Goal: Task Accomplishment & Management: Manage account settings

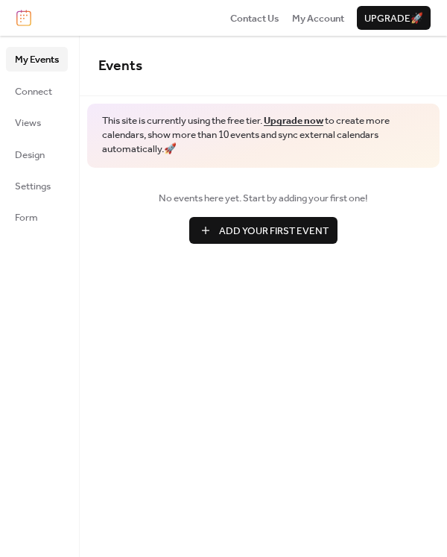
click at [254, 224] on span "Add Your First Event" at bounding box center [274, 231] width 110 height 15
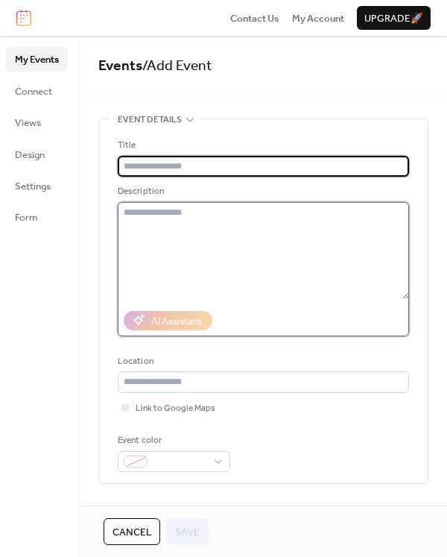
click at [166, 215] on textarea at bounding box center [263, 250] width 291 height 97
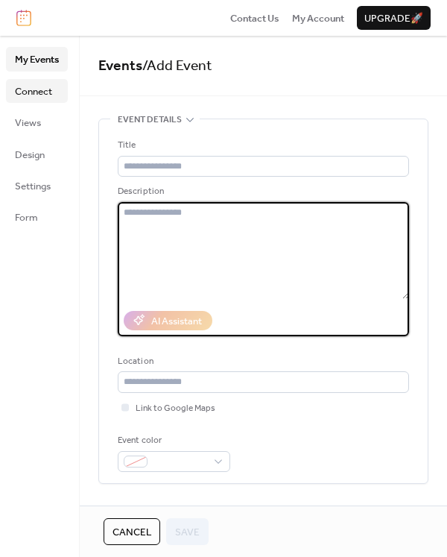
click at [34, 97] on span "Connect" at bounding box center [33, 91] width 37 height 15
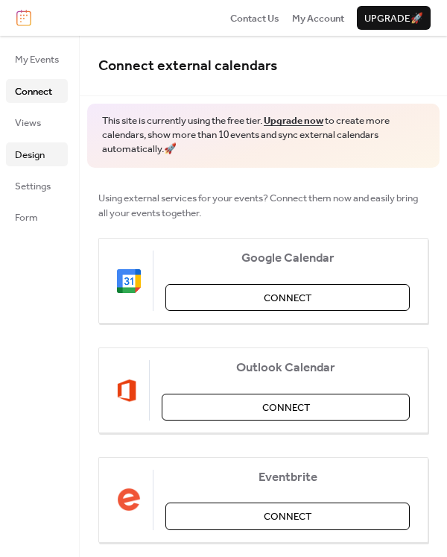
click at [41, 148] on span "Design" at bounding box center [30, 155] width 30 height 15
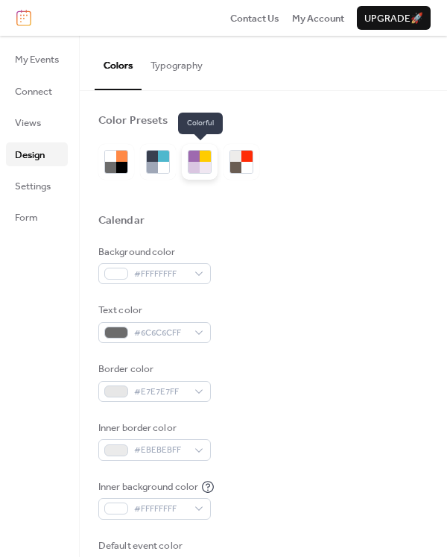
click at [202, 169] on div at bounding box center [205, 167] width 11 height 11
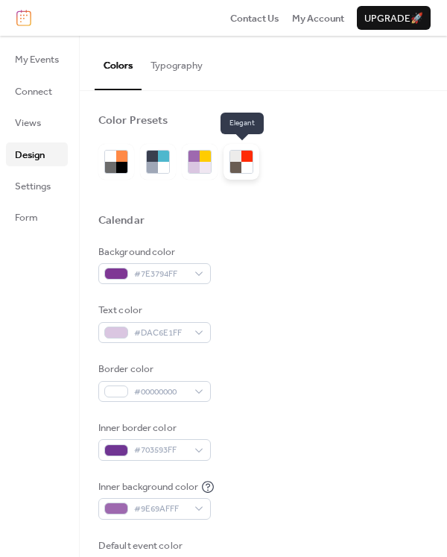
click at [239, 169] on div at bounding box center [235, 167] width 11 height 11
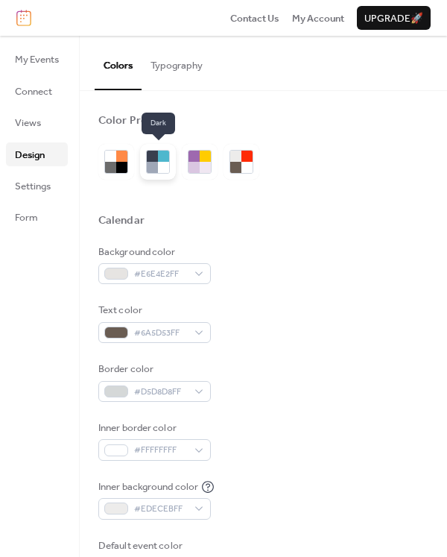
click at [166, 173] on div at bounding box center [158, 162] width 24 height 24
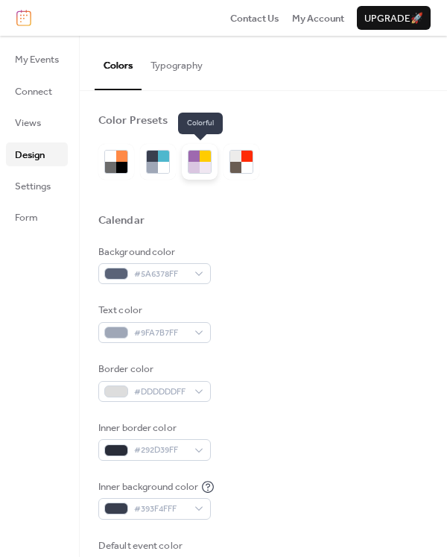
click at [192, 173] on div at bounding box center [200, 162] width 24 height 24
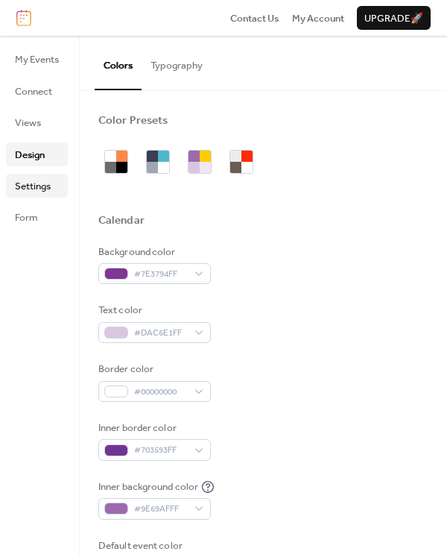
click at [17, 194] on span "Settings" at bounding box center [33, 186] width 36 height 15
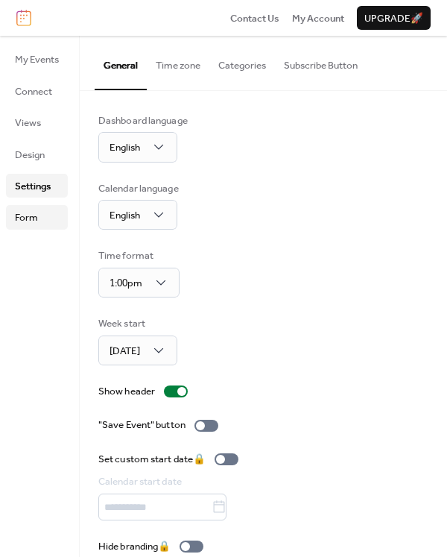
click at [36, 211] on span "Form" at bounding box center [26, 217] width 23 height 15
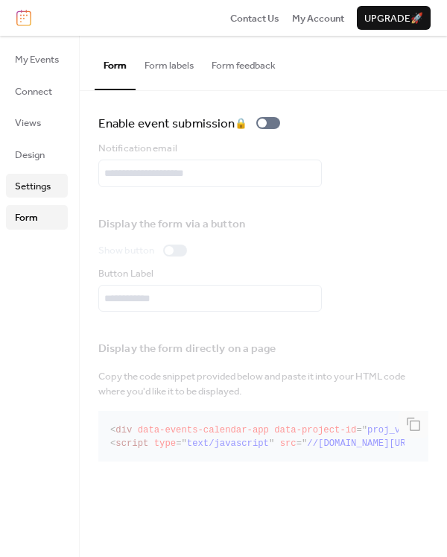
click at [43, 185] on span "Settings" at bounding box center [33, 186] width 36 height 15
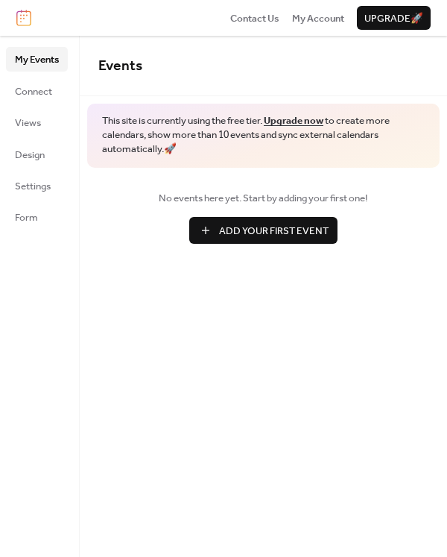
click at [239, 241] on button "Add Your First Event" at bounding box center [263, 230] width 148 height 27
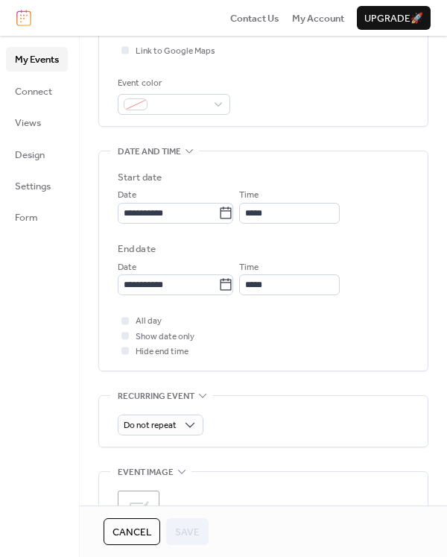
scroll to position [283, 0]
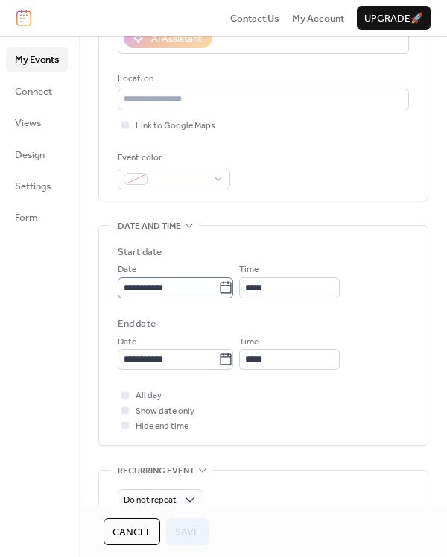
click at [232, 291] on icon at bounding box center [226, 287] width 11 height 12
click at [218, 291] on input "**********" at bounding box center [168, 287] width 101 height 21
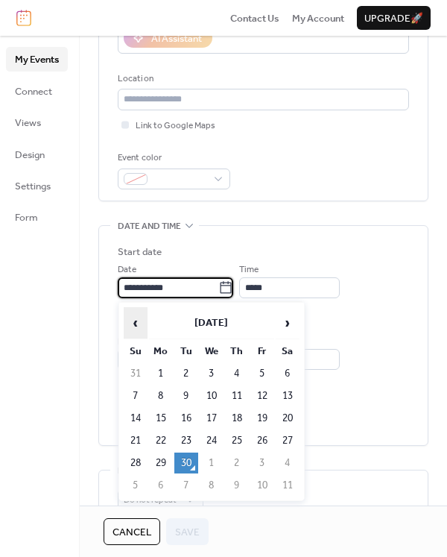
click at [138, 321] on span "‹" at bounding box center [135, 323] width 22 height 30
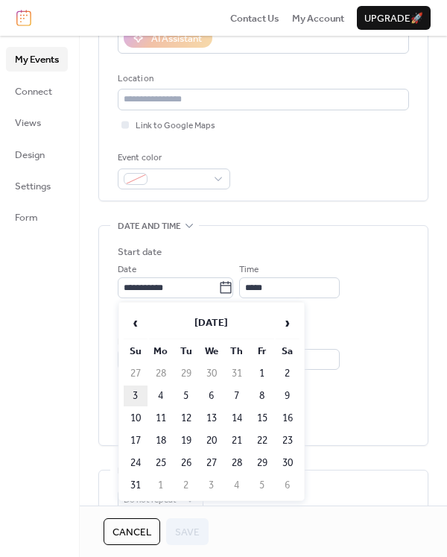
click at [130, 400] on td "3" at bounding box center [136, 395] width 24 height 21
type input "**********"
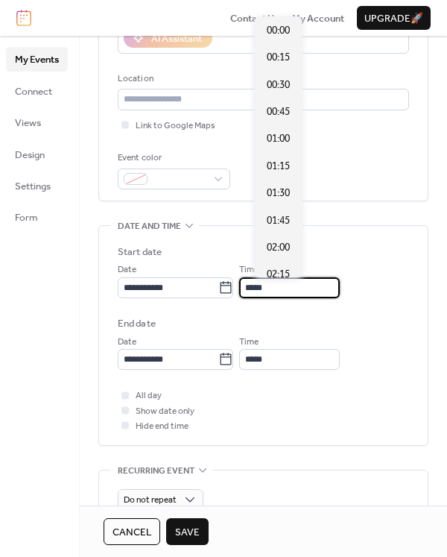
click at [278, 288] on input "*****" at bounding box center [289, 287] width 101 height 21
click at [289, 311] on div "**********" at bounding box center [263, 307] width 291 height 125
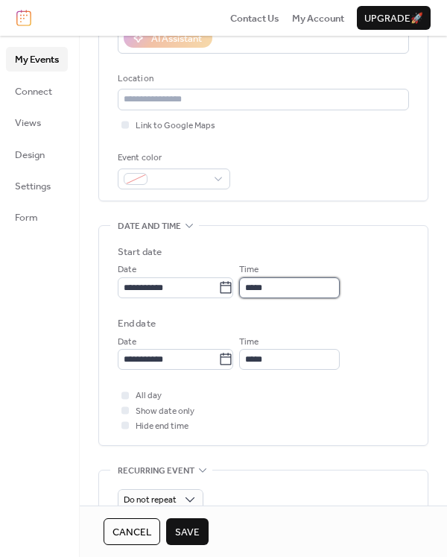
click at [264, 290] on input "*****" at bounding box center [289, 287] width 101 height 21
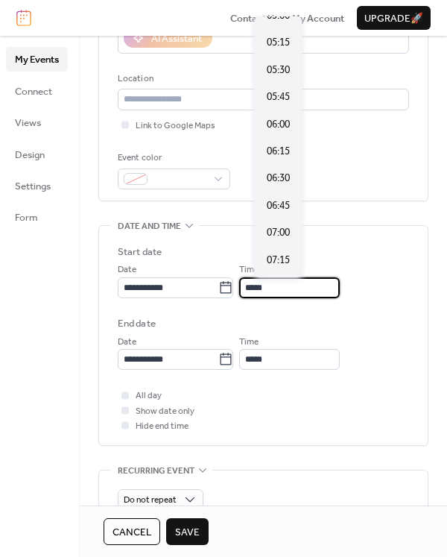
scroll to position [632, 0]
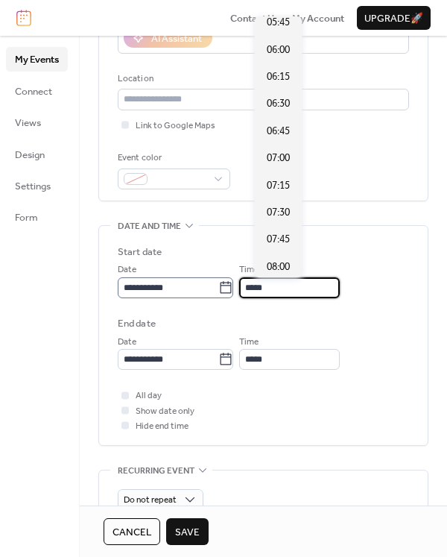
click at [232, 284] on icon at bounding box center [226, 287] width 11 height 12
click at [218, 284] on input "**********" at bounding box center [168, 287] width 101 height 21
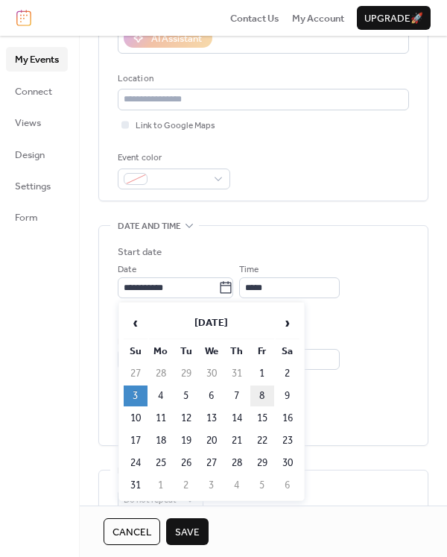
click at [265, 391] on td "8" at bounding box center [262, 395] width 24 height 21
type input "**********"
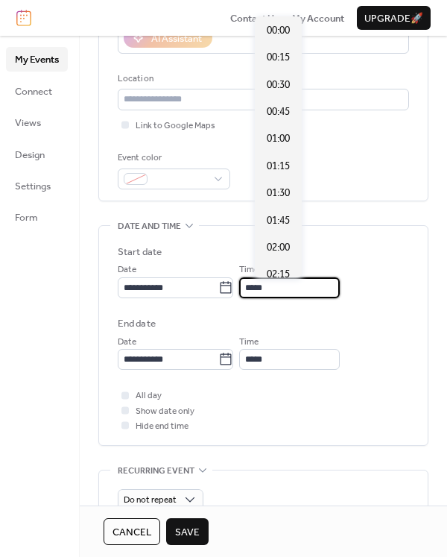
click at [312, 292] on input "*****" at bounding box center [289, 287] width 101 height 21
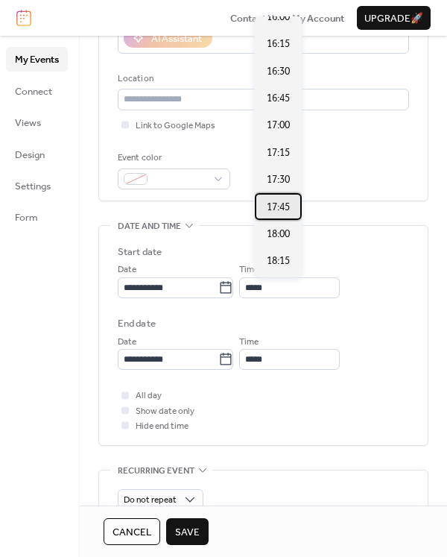
click at [283, 203] on span "17:45" at bounding box center [278, 207] width 23 height 15
type input "*****"
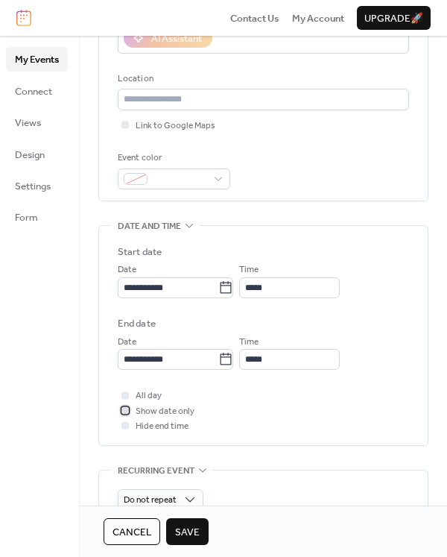
click at [165, 406] on span "Show date only" at bounding box center [165, 411] width 59 height 15
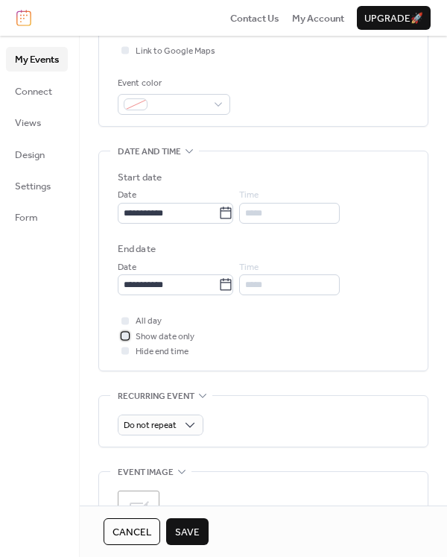
scroll to position [506, 0]
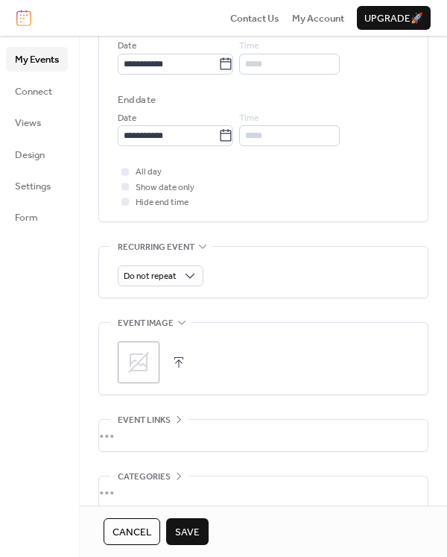
click at [156, 350] on div ";" at bounding box center [139, 362] width 42 height 42
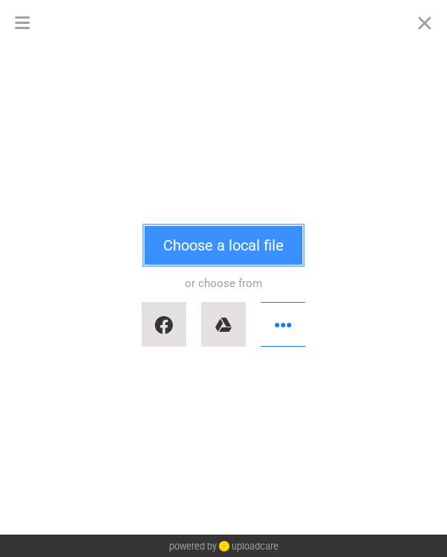
click at [268, 250] on button "Choose a local file" at bounding box center [224, 245] width 158 height 39
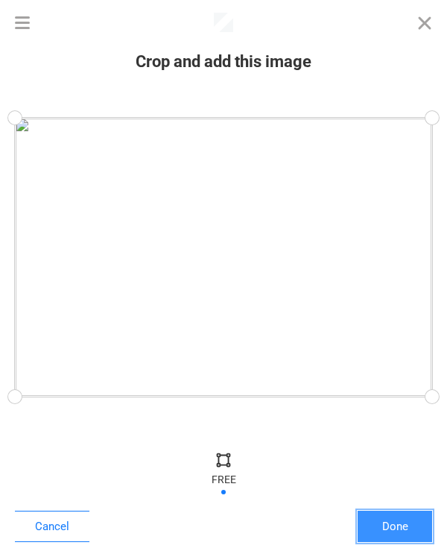
click at [405, 522] on button "Done" at bounding box center [395, 526] width 75 height 31
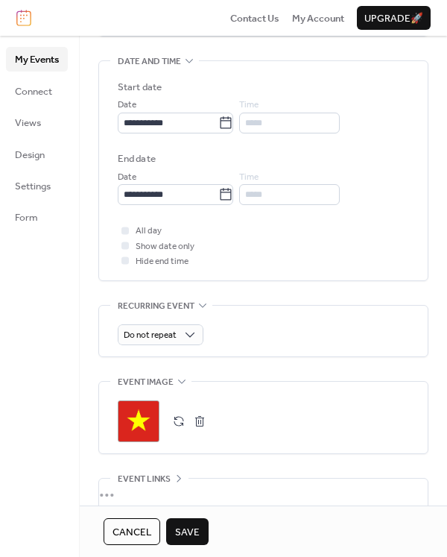
scroll to position [581, 0]
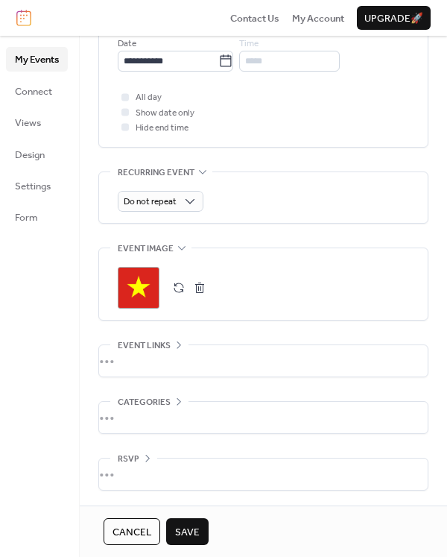
click at [176, 347] on div "•••" at bounding box center [263, 360] width 329 height 31
click at [176, 347] on icon at bounding box center [179, 345] width 12 height 12
click at [201, 540] on button "Save" at bounding box center [187, 531] width 42 height 27
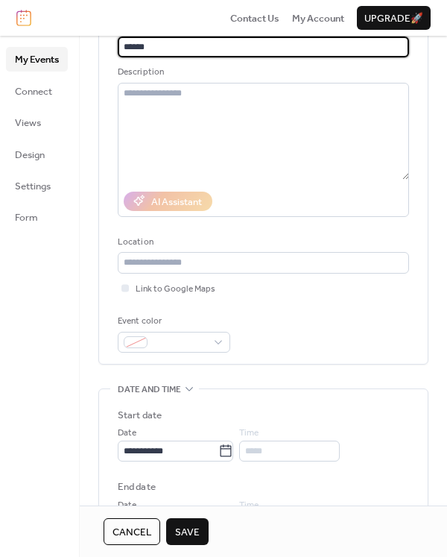
type input "*******"
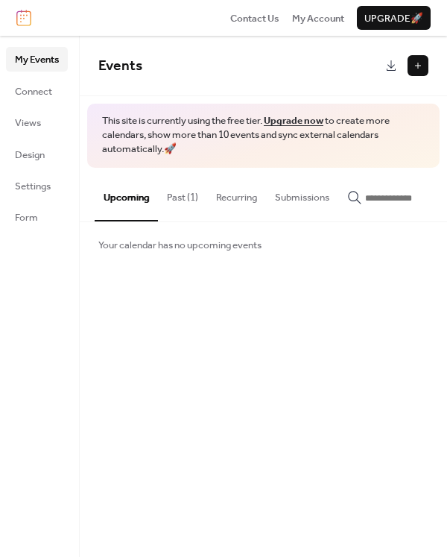
click at [174, 199] on button "Past (1)" at bounding box center [182, 194] width 49 height 52
click at [178, 207] on button "Past (1)" at bounding box center [182, 194] width 49 height 52
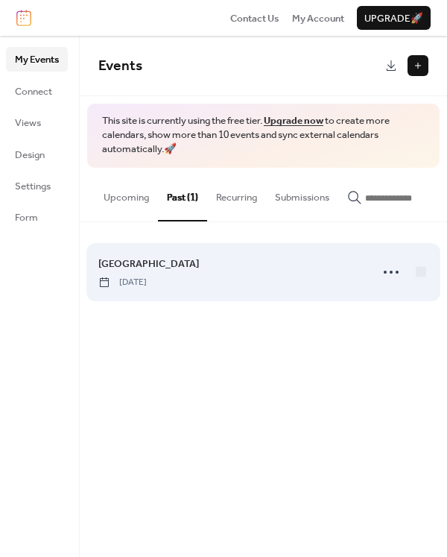
click at [192, 275] on div "VIETNAM Friday, August 8, 2025" at bounding box center [229, 272] width 263 height 33
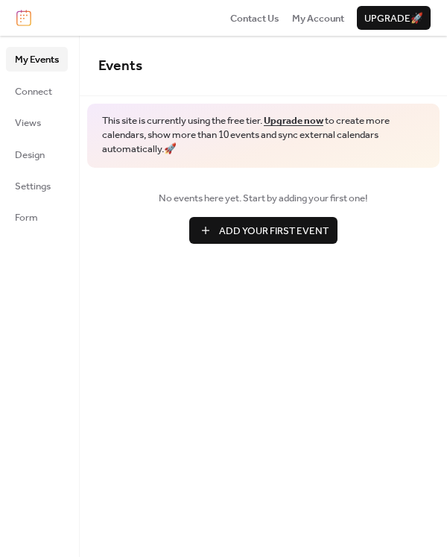
click at [237, 229] on span "Add Your First Event" at bounding box center [274, 231] width 110 height 15
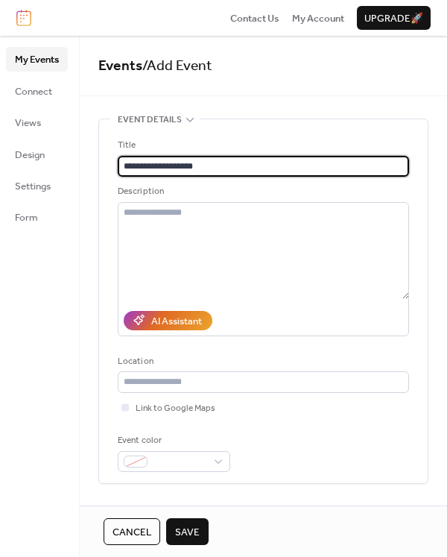
scroll to position [75, 0]
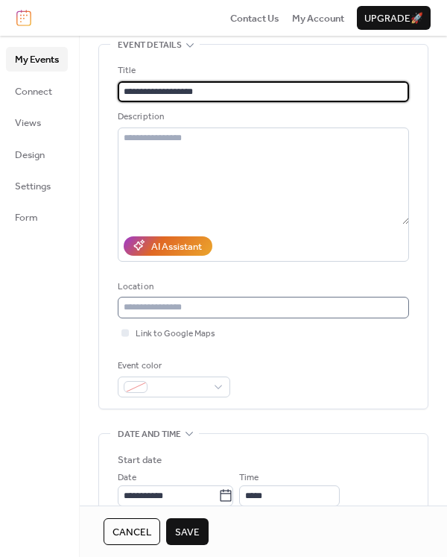
type input "**********"
click at [194, 302] on input "text" at bounding box center [263, 307] width 291 height 21
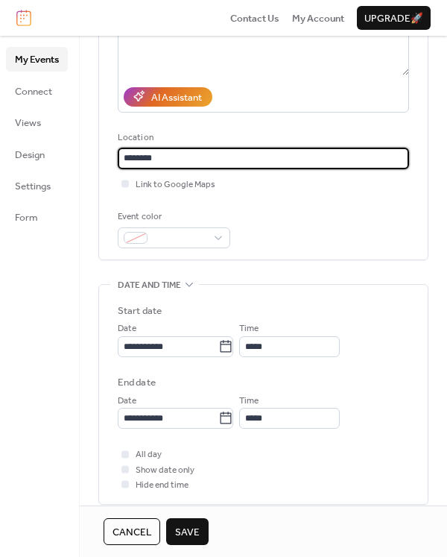
scroll to position [298, 0]
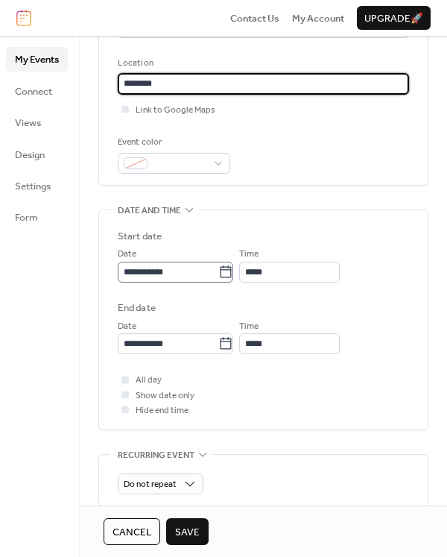
type input "********"
click at [233, 271] on icon at bounding box center [225, 272] width 15 height 15
click at [218, 271] on input "**********" at bounding box center [168, 272] width 101 height 21
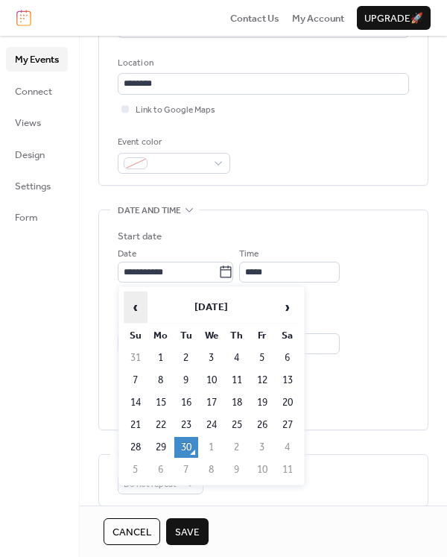
click at [130, 303] on span "‹" at bounding box center [135, 307] width 22 height 30
click at [258, 376] on td "8" at bounding box center [262, 380] width 24 height 21
type input "**********"
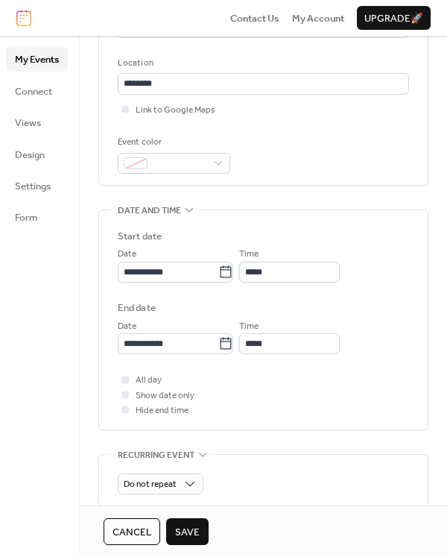
click at [193, 314] on label "End date" at bounding box center [263, 307] width 291 height 15
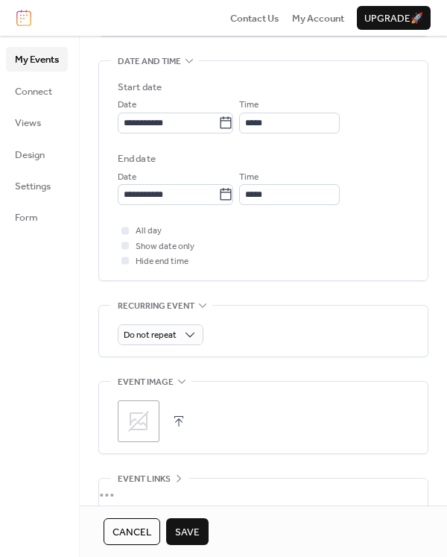
scroll to position [581, 0]
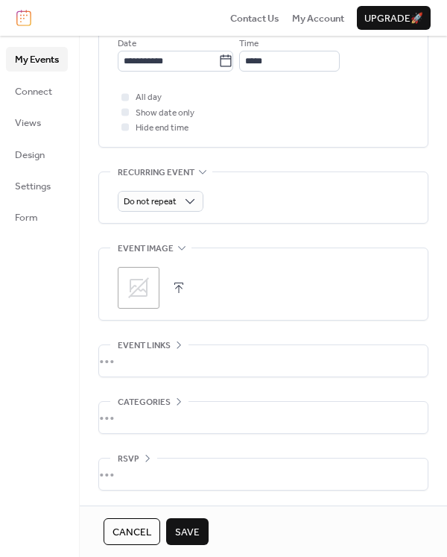
click at [186, 536] on span "Save" at bounding box center [187, 532] width 25 height 15
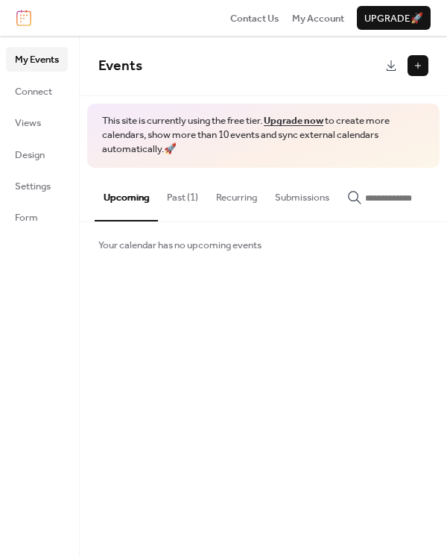
click at [184, 188] on button "Past (1)" at bounding box center [182, 194] width 49 height 52
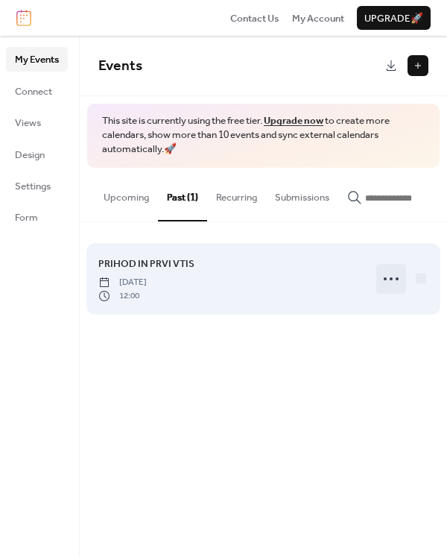
click at [390, 281] on icon at bounding box center [391, 279] width 24 height 24
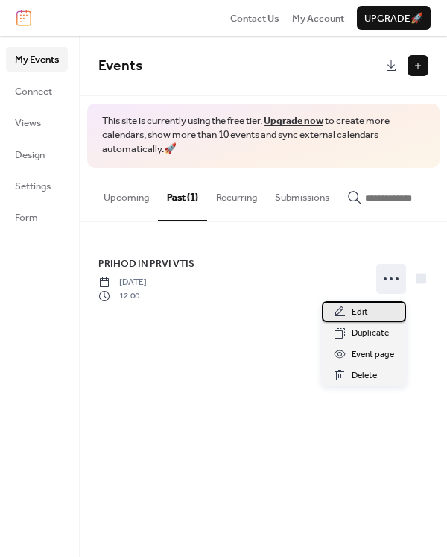
click at [369, 309] on div "Edit" at bounding box center [364, 311] width 84 height 21
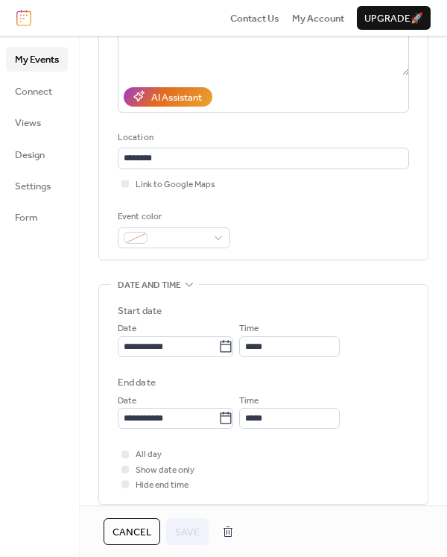
scroll to position [298, 0]
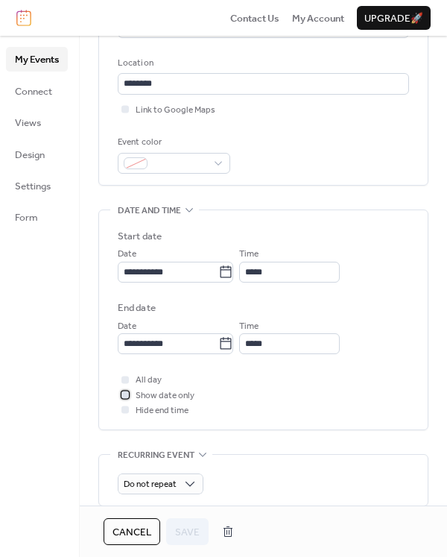
click at [168, 394] on span "Show date only" at bounding box center [165, 395] width 59 height 15
click at [189, 526] on span "Save" at bounding box center [187, 532] width 25 height 15
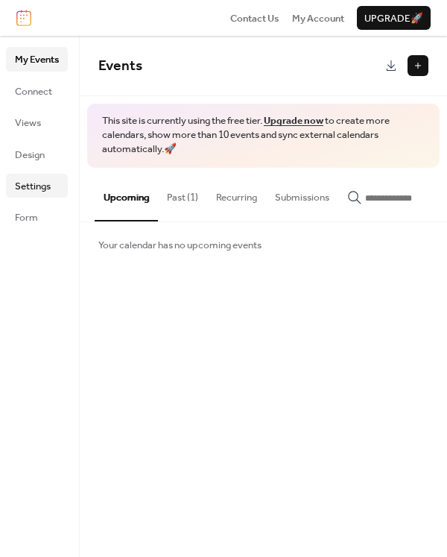
click at [30, 191] on span "Settings" at bounding box center [33, 186] width 36 height 15
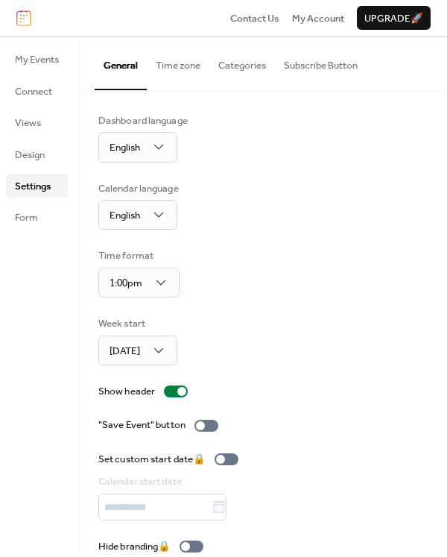
click at [242, 55] on button "Categories" at bounding box center [242, 62] width 66 height 52
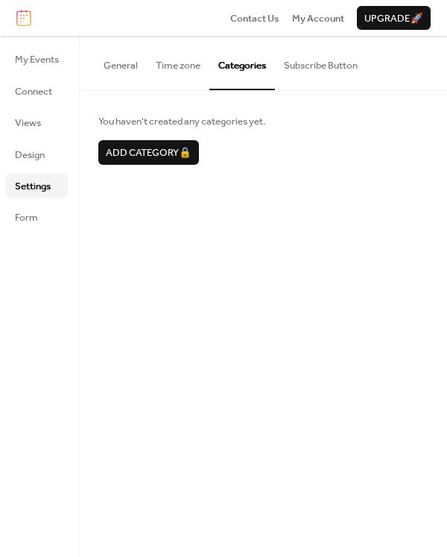
click at [321, 63] on button "Subscribe Button" at bounding box center [321, 62] width 92 height 52
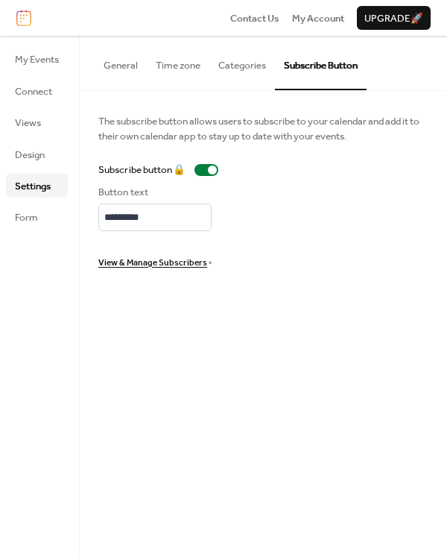
click at [191, 69] on button "Time zone" at bounding box center [178, 62] width 63 height 52
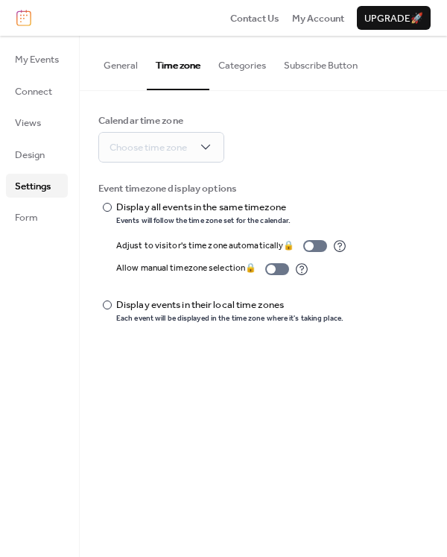
click at [144, 73] on button "General" at bounding box center [121, 62] width 52 height 52
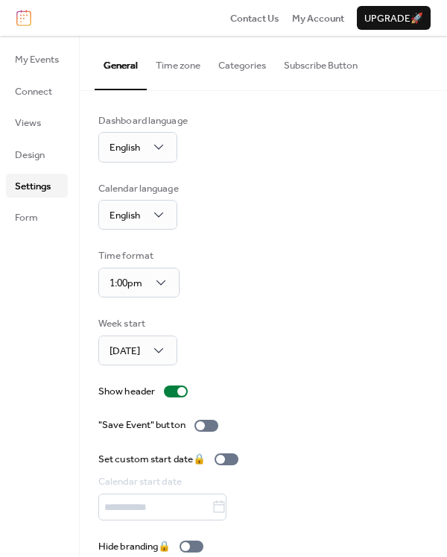
scroll to position [19, 0]
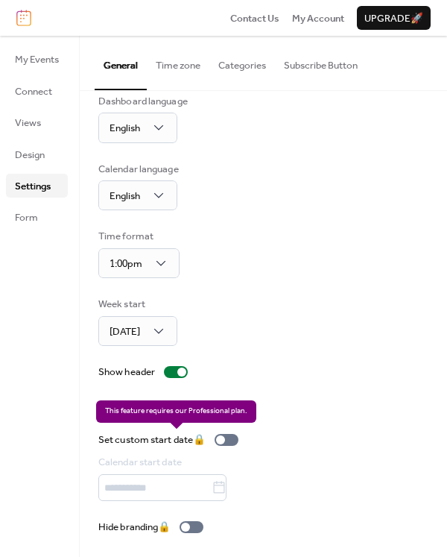
click at [231, 440] on div "Set custom start date 🔒 Calendar start date" at bounding box center [171, 466] width 146 height 69
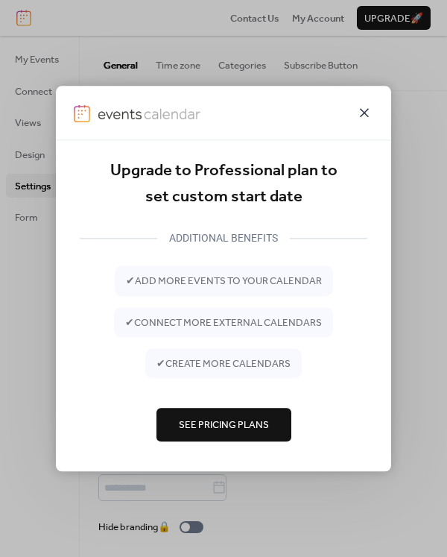
click at [368, 119] on icon at bounding box center [365, 113] width 18 height 18
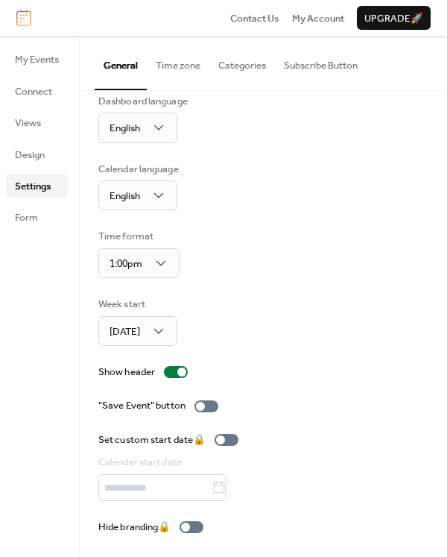
scroll to position [0, 0]
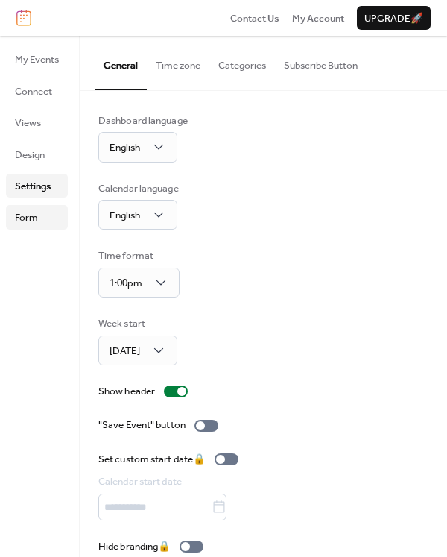
click at [52, 215] on link "Form" at bounding box center [37, 217] width 62 height 24
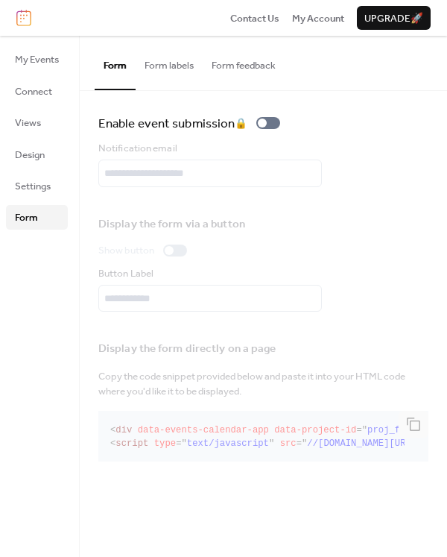
click at [50, 140] on ul "My Events Connect Views Design Settings Form" at bounding box center [37, 138] width 62 height 182
click at [50, 149] on link "Design" at bounding box center [37, 154] width 62 height 24
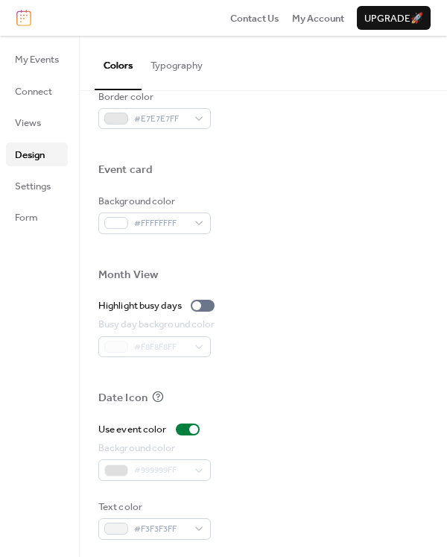
scroll to position [298, 0]
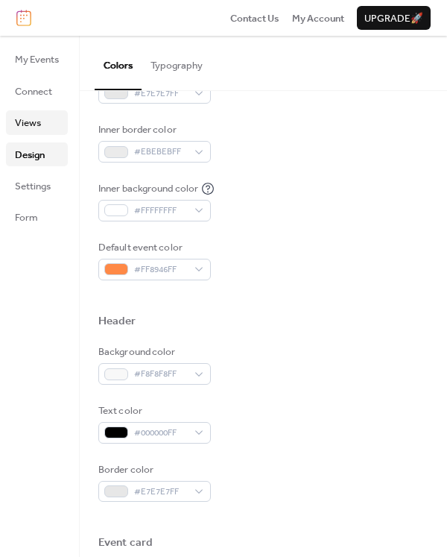
click at [37, 117] on span "Views" at bounding box center [28, 123] width 26 height 15
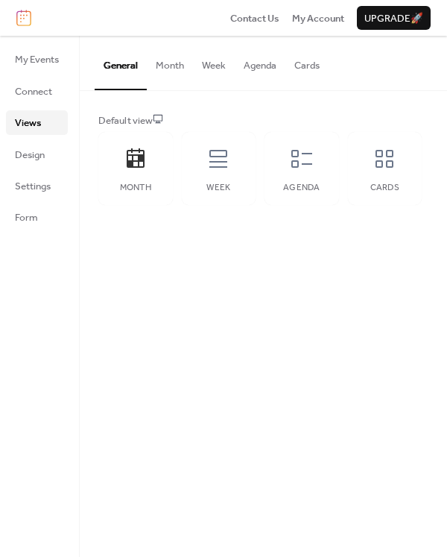
click at [172, 69] on button "Month" at bounding box center [170, 62] width 46 height 52
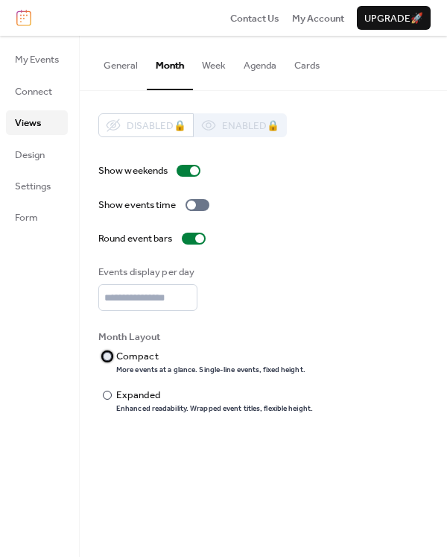
click at [130, 358] on div "Compact" at bounding box center [209, 356] width 186 height 15
click at [117, 396] on div "Expanded" at bounding box center [213, 395] width 194 height 15
click at [44, 94] on span "Connect" at bounding box center [33, 91] width 37 height 15
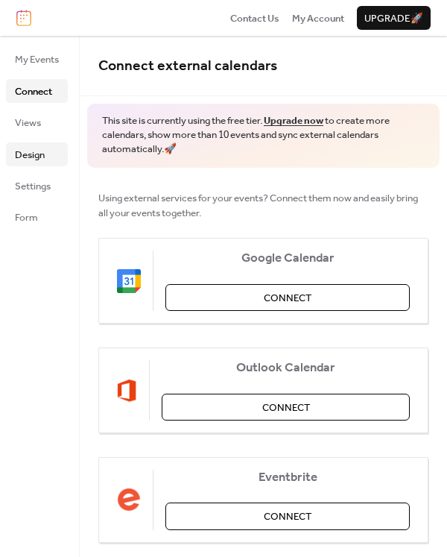
click at [42, 154] on span "Design" at bounding box center [30, 155] width 30 height 15
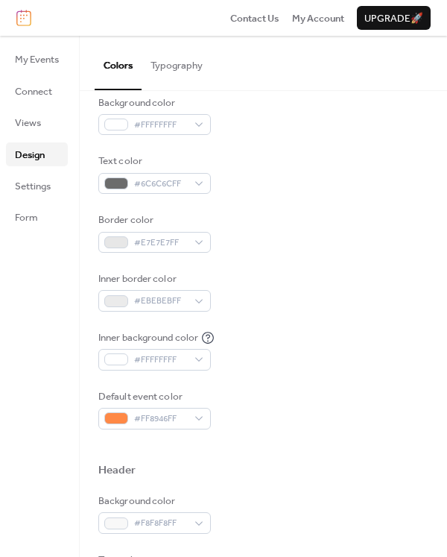
scroll to position [298, 0]
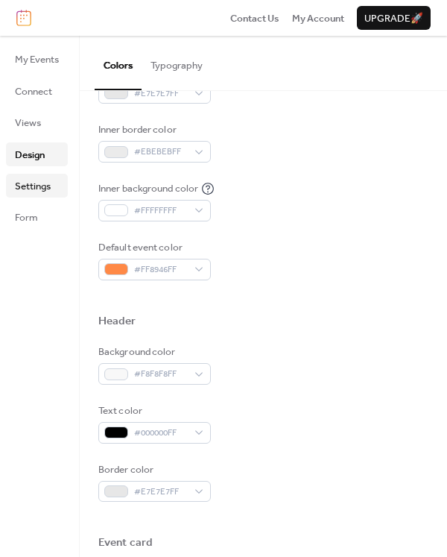
click at [51, 189] on span "Settings" at bounding box center [33, 186] width 36 height 15
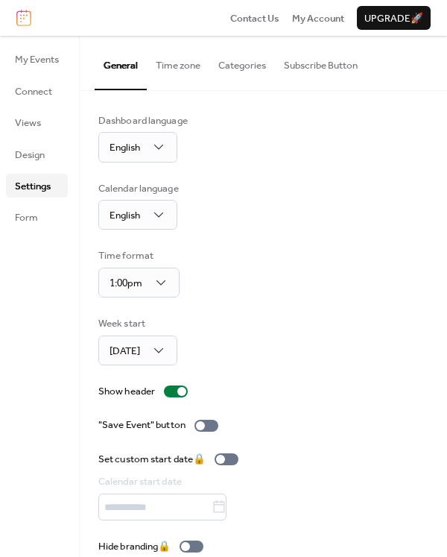
scroll to position [19, 0]
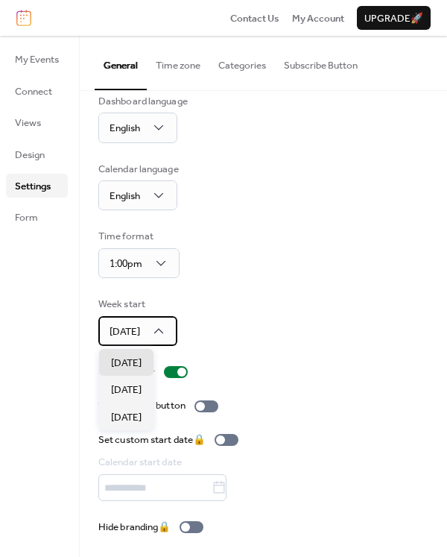
click at [152, 335] on div "[DATE]" at bounding box center [137, 331] width 79 height 30
click at [138, 396] on span "[DATE]" at bounding box center [126, 389] width 31 height 15
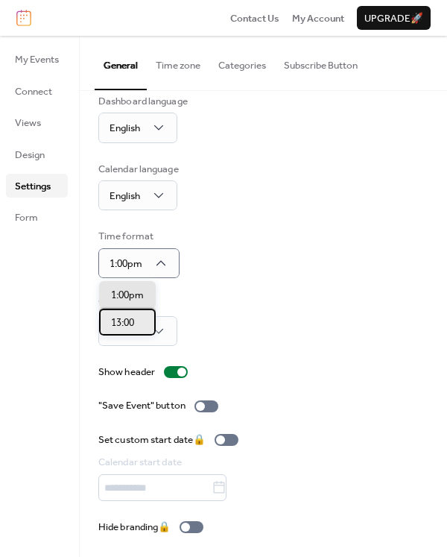
click at [122, 322] on span "13:00" at bounding box center [122, 322] width 23 height 15
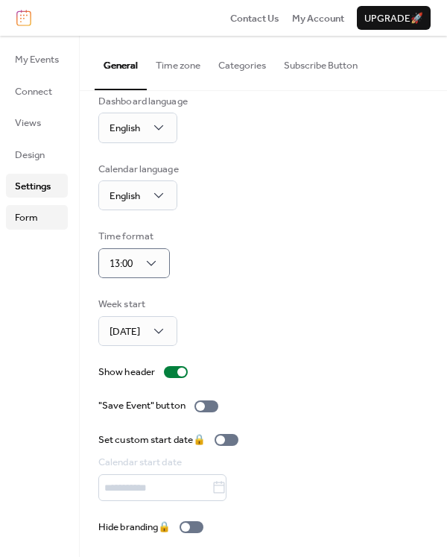
click at [22, 215] on span "Form" at bounding box center [26, 217] width 23 height 15
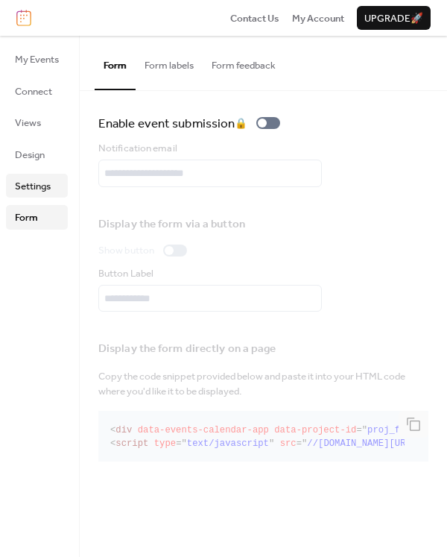
click at [55, 186] on link "Settings" at bounding box center [37, 186] width 62 height 24
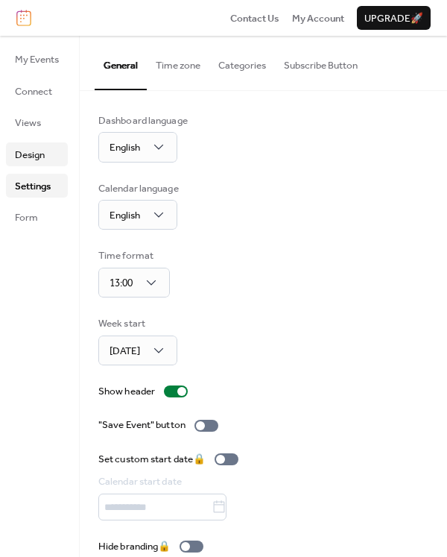
click at [52, 165] on link "Design" at bounding box center [37, 154] width 62 height 24
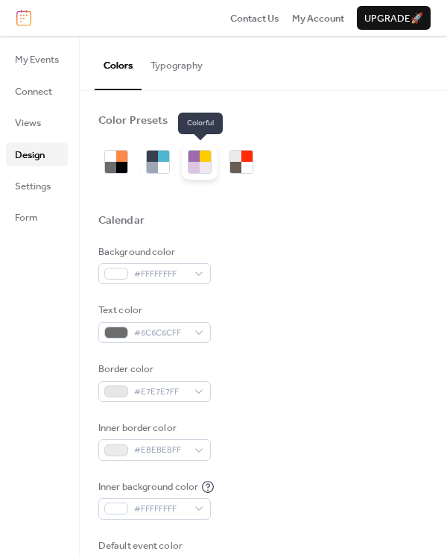
click at [210, 170] on div at bounding box center [205, 167] width 11 height 11
click at [205, 179] on div at bounding box center [200, 162] width 36 height 36
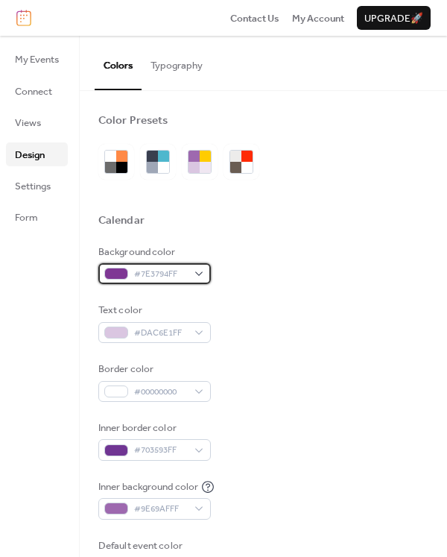
click at [192, 277] on div "#7E3794FF" at bounding box center [154, 273] width 113 height 21
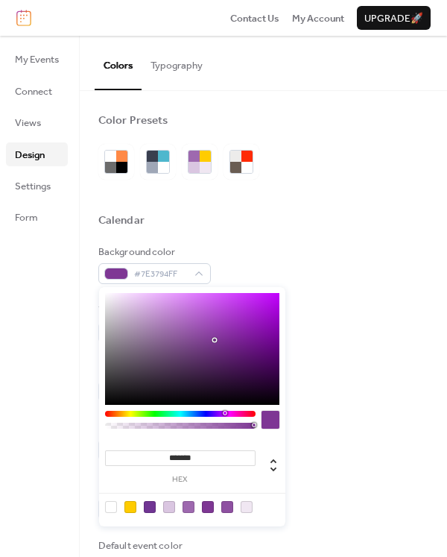
click at [231, 413] on div at bounding box center [180, 414] width 151 height 6
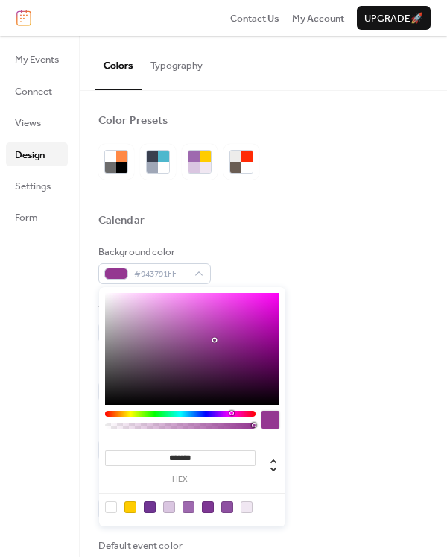
type input "*******"
click at [230, 330] on div at bounding box center [192, 349] width 174 height 112
click at [230, 275] on div "Background color #AC30A8FF" at bounding box center [263, 265] width 330 height 40
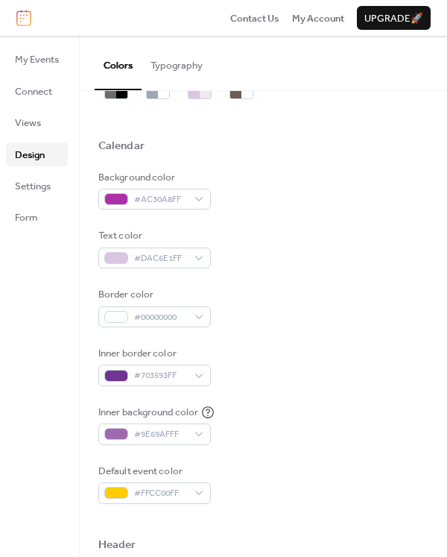
scroll to position [149, 0]
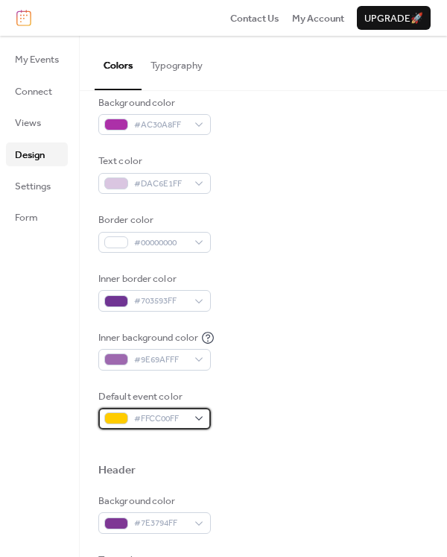
click at [191, 419] on div "#FFCC00FF" at bounding box center [154, 418] width 113 height 21
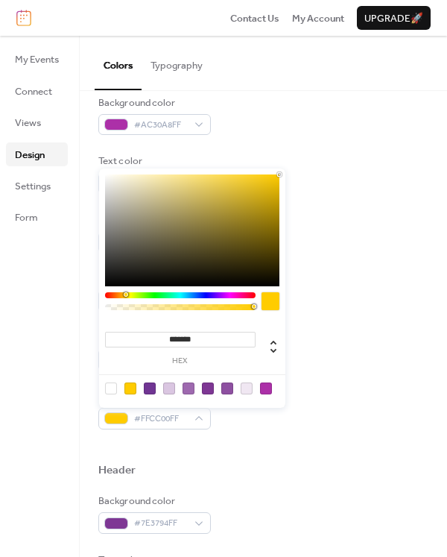
click at [247, 385] on div at bounding box center [247, 388] width 12 height 12
type input "*******"
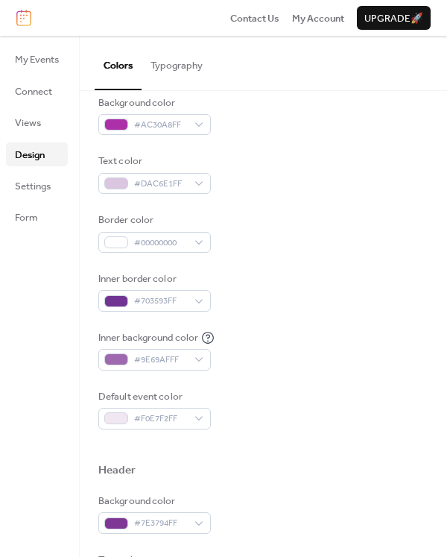
click at [338, 362] on div "Inner background color #9E69AFFF" at bounding box center [263, 350] width 330 height 40
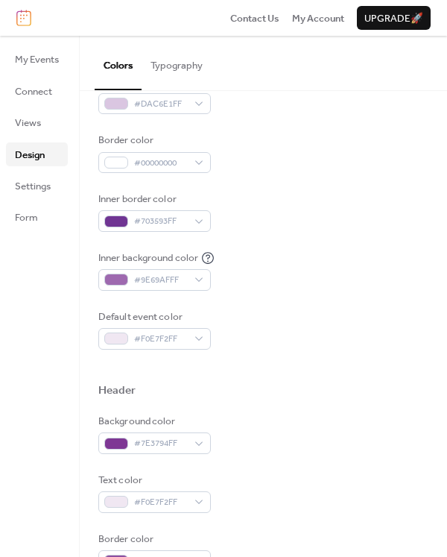
scroll to position [0, 0]
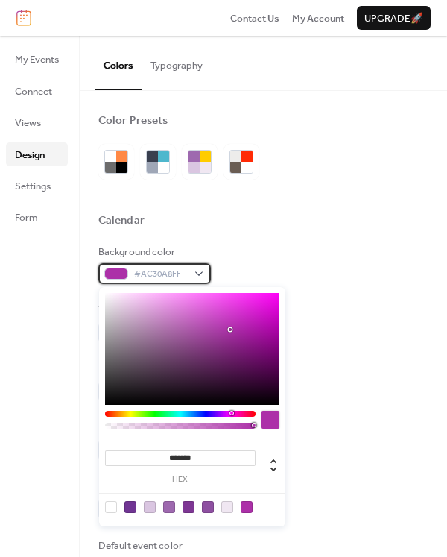
click at [178, 273] on span "#AC30A8FF" at bounding box center [160, 274] width 53 height 15
click at [116, 417] on div at bounding box center [180, 423] width 151 height 25
click at [245, 411] on div at bounding box center [180, 414] width 151 height 6
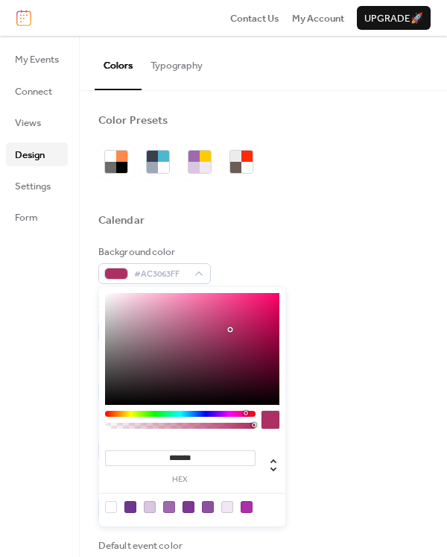
click at [196, 303] on div at bounding box center [192, 349] width 174 height 112
type input "*******"
drag, startPoint x: 196, startPoint y: 303, endPoint x: 177, endPoint y: 312, distance: 21.0
click at [177, 312] on div at bounding box center [175, 311] width 3 height 3
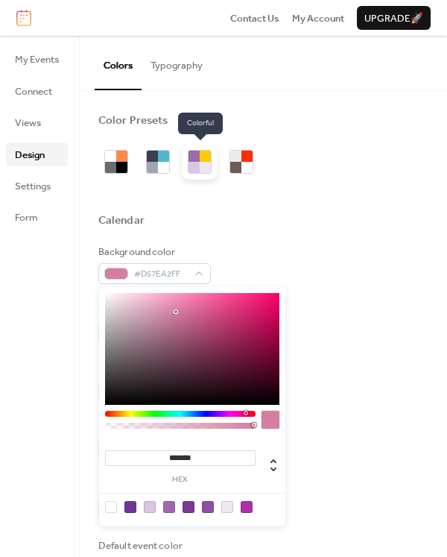
click at [184, 165] on div at bounding box center [200, 162] width 36 height 36
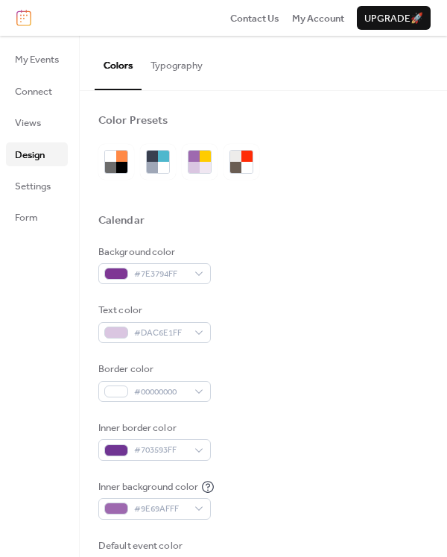
click at [107, 162] on div at bounding box center [110, 167] width 11 height 11
click at [32, 210] on span "Form" at bounding box center [26, 217] width 23 height 15
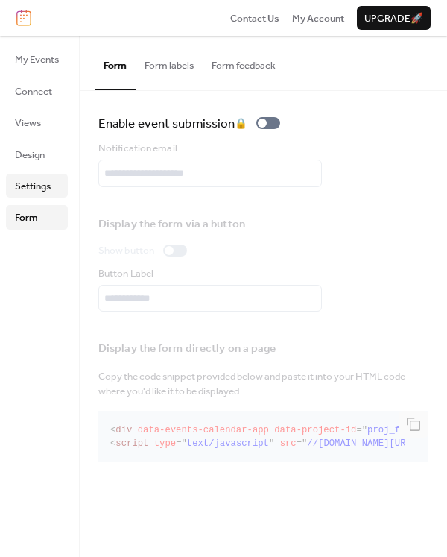
click at [35, 197] on link "Settings" at bounding box center [37, 186] width 62 height 24
